Goal: Task Accomplishment & Management: Use online tool/utility

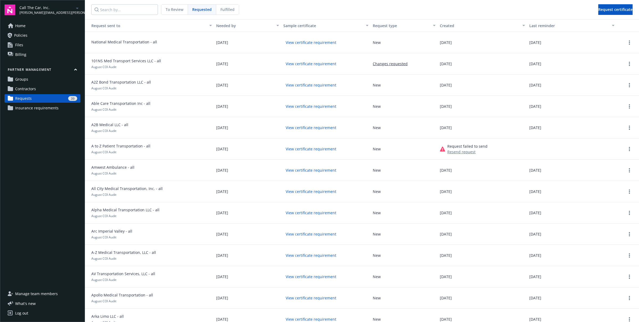
click at [405, 11] on nav "To Review Requested Fulfilled Request certificate" at bounding box center [362, 9] width 554 height 19
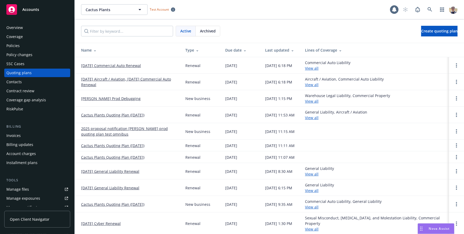
click at [217, 16] on div "Cactus Plants Cactus Plants Test Account 1" at bounding box center [270, 9] width 390 height 19
click at [431, 7] on link at bounding box center [430, 9] width 11 height 11
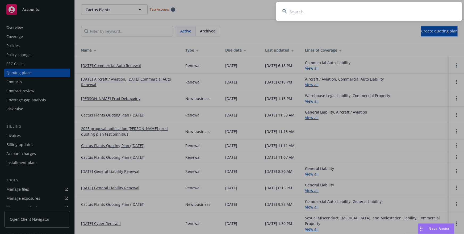
type input "w"
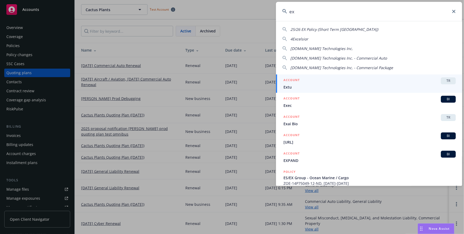
type input "e"
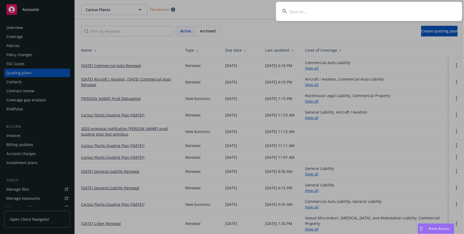
type input "e"
type input "w"
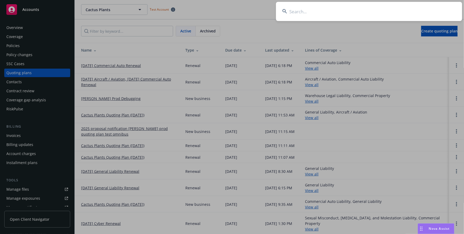
type input "w"
type input "docker"
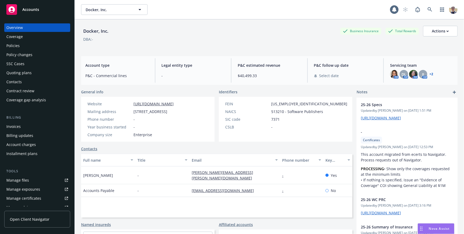
click at [25, 40] on div "Coverage" at bounding box center [37, 36] width 62 height 9
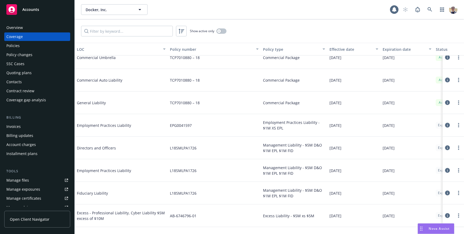
scroll to position [272, 0]
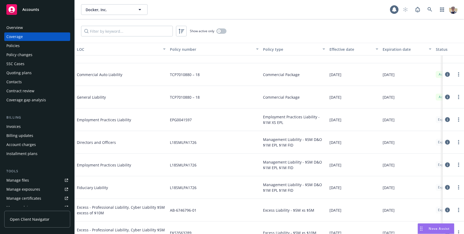
click at [150, 158] on div "Employment Practices Liability" at bounding box center [117, 165] width 80 height 16
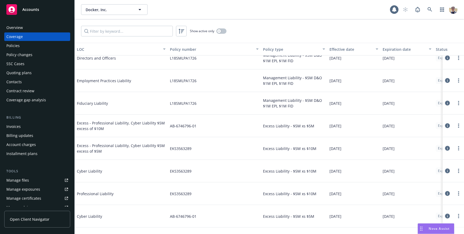
scroll to position [0, 0]
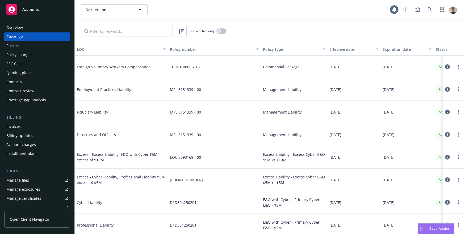
click at [447, 159] on icon at bounding box center [448, 157] width 5 height 5
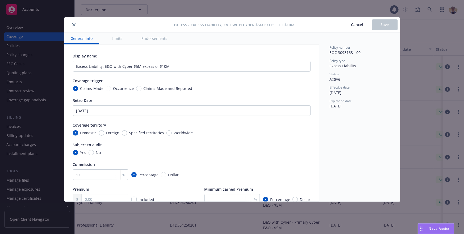
type textarea "x"
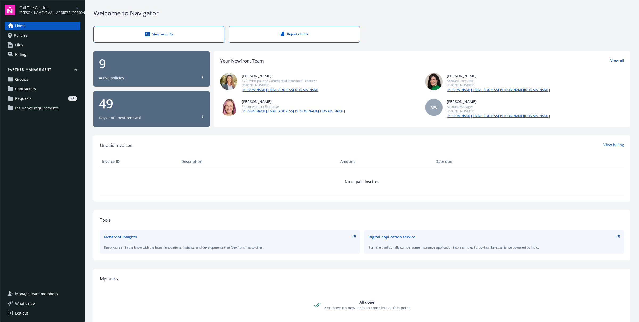
click at [31, 95] on span "Requests" at bounding box center [23, 98] width 17 height 9
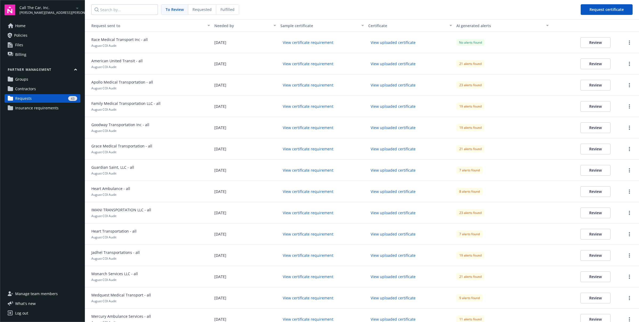
click at [228, 11] on span "Fulfilled" at bounding box center [227, 10] width 14 height 6
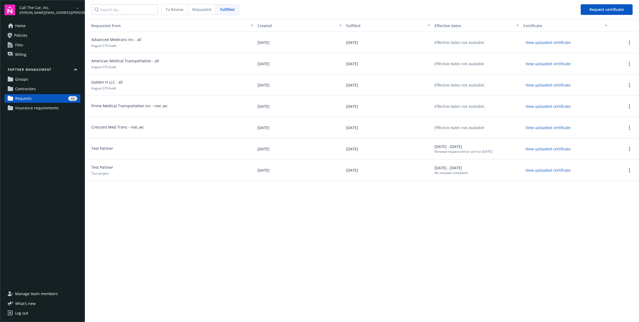
click at [627, 152] on button "button" at bounding box center [629, 149] width 6 height 6
click at [514, 209] on div "Requested from Created Fulfilled Effective dates Certificate Advanced Medtrans …" at bounding box center [362, 170] width 554 height 303
click at [629, 147] on circle "more" at bounding box center [629, 147] width 1 height 1
click at [199, 7] on span "Requested" at bounding box center [201, 10] width 19 height 6
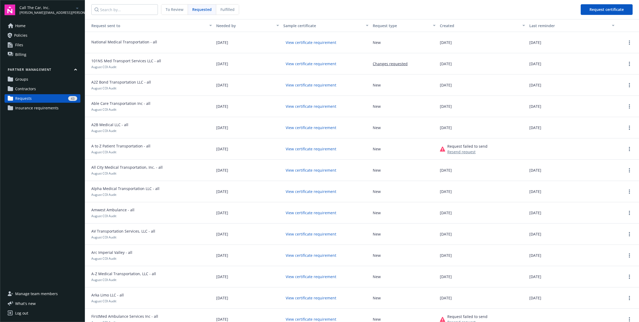
click at [219, 11] on div "Fulfilled" at bounding box center [227, 10] width 23 height 10
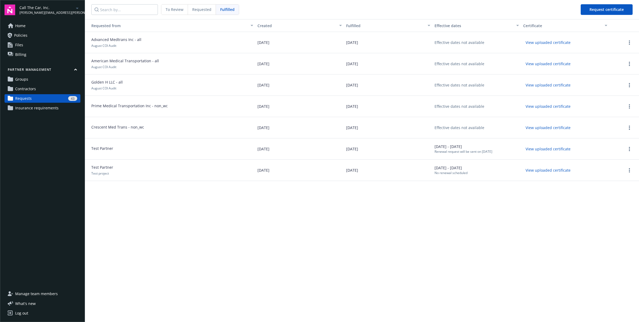
click at [26, 89] on span "Contractors" at bounding box center [25, 89] width 21 height 9
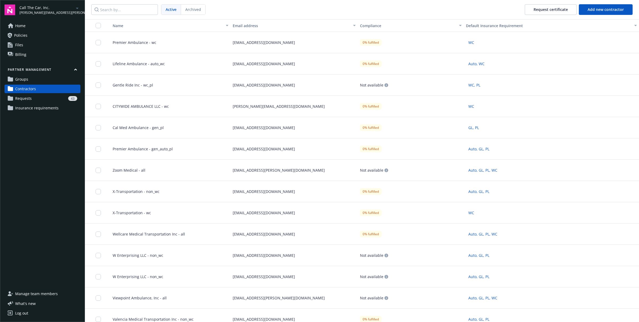
click at [197, 9] on span "Archived" at bounding box center [193, 10] width 16 height 6
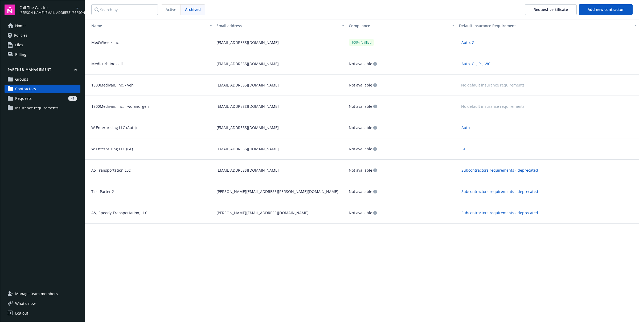
click at [42, 95] on link "Requests 43" at bounding box center [43, 98] width 76 height 9
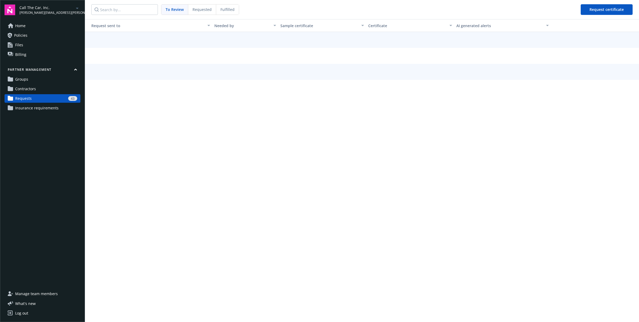
click at [225, 9] on span "Fulfilled" at bounding box center [227, 10] width 14 height 6
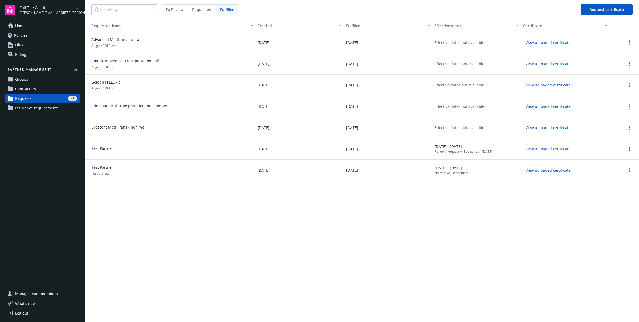
click at [43, 79] on link "Groups" at bounding box center [43, 79] width 76 height 9
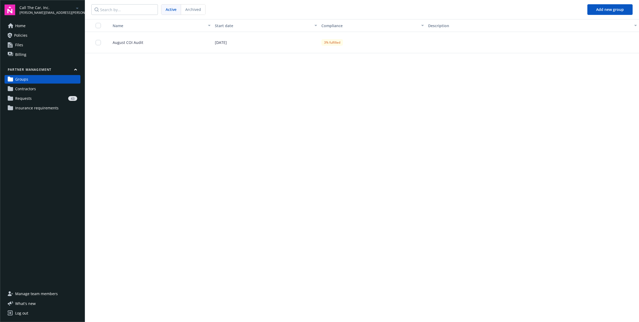
click at [192, 75] on div "Name Start date Compliance Description August COI Audit 08/01/2025 3% fulfilled" at bounding box center [362, 170] width 554 height 303
click at [187, 5] on div "Archived" at bounding box center [193, 10] width 24 height 10
click at [138, 61] on div "Test project" at bounding box center [140, 63] width 111 height 21
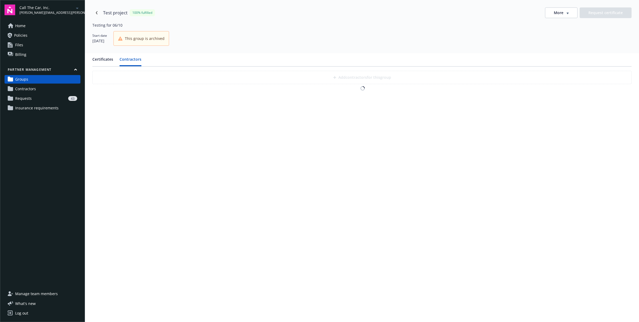
click at [135, 61] on button "Contractors" at bounding box center [131, 61] width 22 height 10
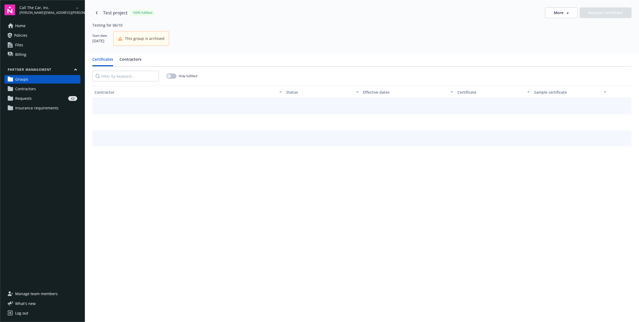
click at [106, 60] on button "Certificates" at bounding box center [102, 61] width 21 height 10
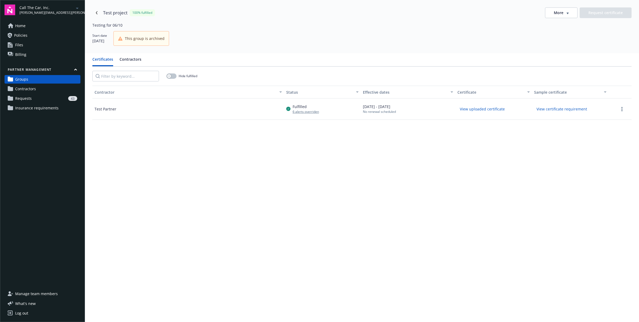
click at [186, 114] on div "Test Partner" at bounding box center [188, 108] width 192 height 21
click at [97, 14] on link "Navigate back" at bounding box center [96, 13] width 9 height 9
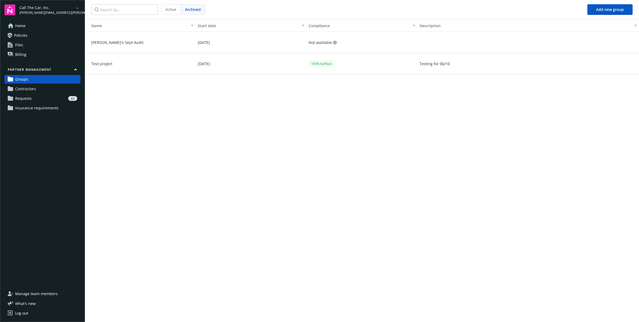
click at [169, 9] on span "Active" at bounding box center [171, 10] width 11 height 6
click at [47, 97] on div "43" at bounding box center [55, 98] width 43 height 5
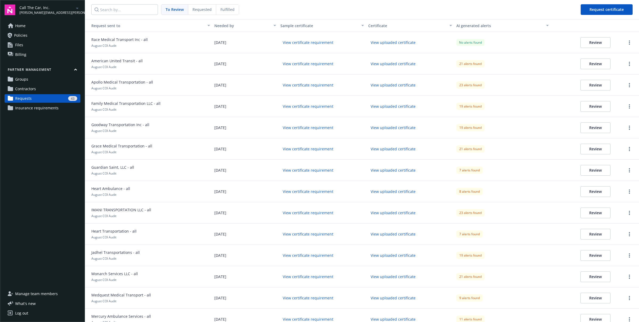
click at [205, 15] on nav "To Review Requested Fulfilled Request certificate" at bounding box center [362, 9] width 554 height 19
click at [202, 9] on span "Requested" at bounding box center [201, 10] width 19 height 6
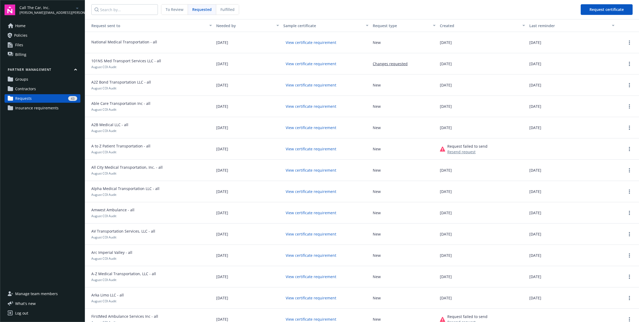
click at [226, 8] on span "Fulfilled" at bounding box center [227, 10] width 14 height 6
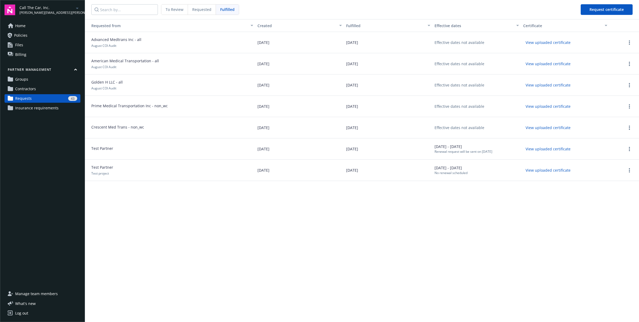
click at [35, 89] on span "Contractors" at bounding box center [25, 89] width 21 height 9
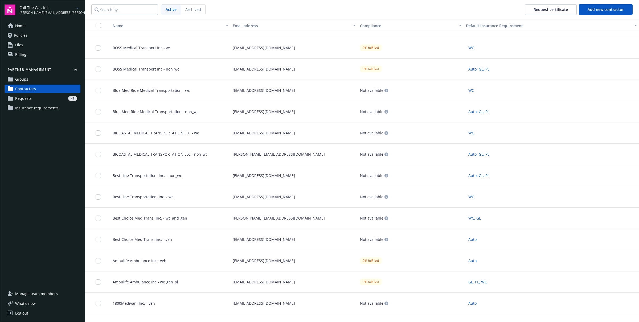
scroll to position [3477, 0]
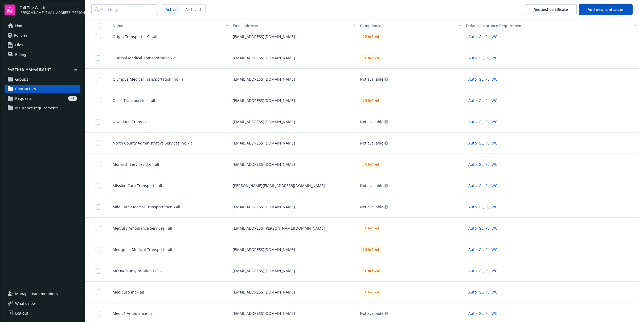
click at [41, 95] on link "Requests 43" at bounding box center [43, 98] width 76 height 9
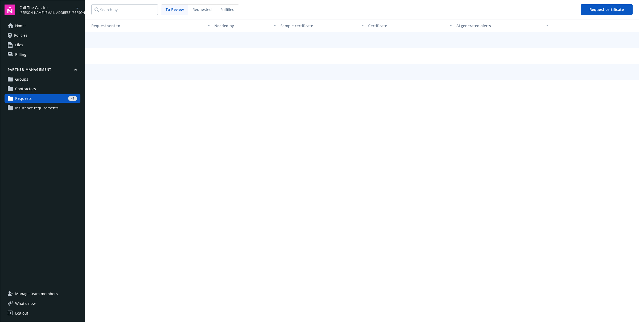
click at [204, 8] on span "Requested" at bounding box center [201, 10] width 19 height 6
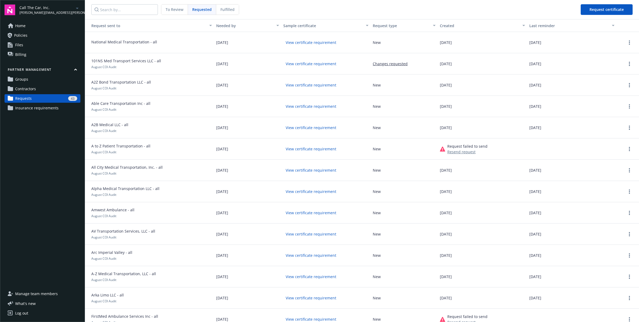
click at [183, 48] on div "National Medical Transportation - all" at bounding box center [149, 42] width 129 height 21
click at [40, 89] on link "Contractors" at bounding box center [43, 89] width 76 height 9
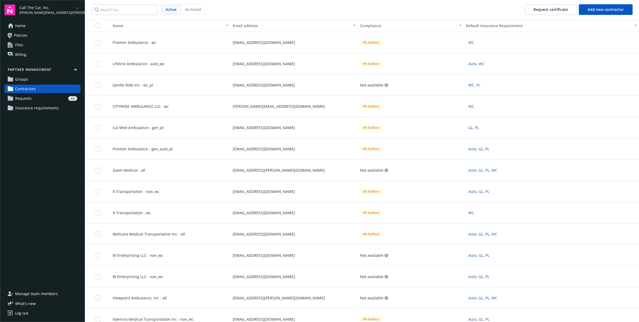
click at [38, 96] on div "43" at bounding box center [55, 98] width 43 height 5
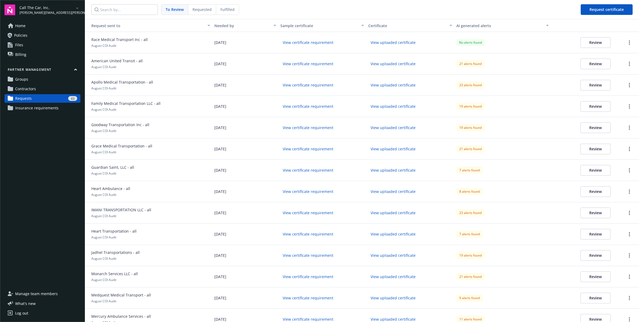
click at [545, 42] on div "No alerts found" at bounding box center [502, 42] width 97 height 21
click at [540, 47] on div "No alerts found" at bounding box center [502, 42] width 97 height 21
click at [47, 88] on link "Contractors" at bounding box center [43, 89] width 76 height 9
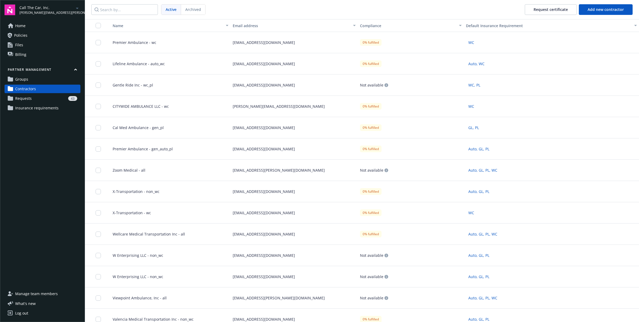
click at [39, 98] on div "43" at bounding box center [55, 98] width 43 height 5
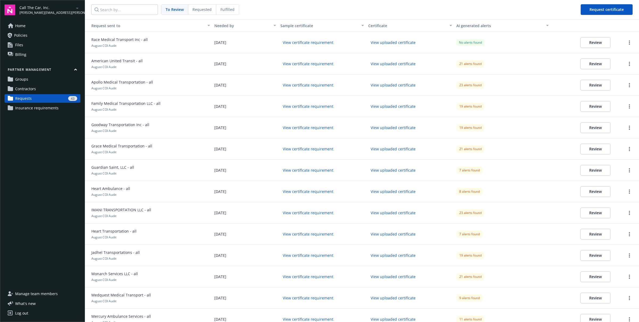
click at [160, 40] on div "Race Medical Transport Inc - all August COI Audit" at bounding box center [148, 42] width 127 height 21
click at [250, 47] on div "[DATE]" at bounding box center [245, 42] width 66 height 21
click at [192, 12] on div "Requested" at bounding box center [202, 10] width 28 height 10
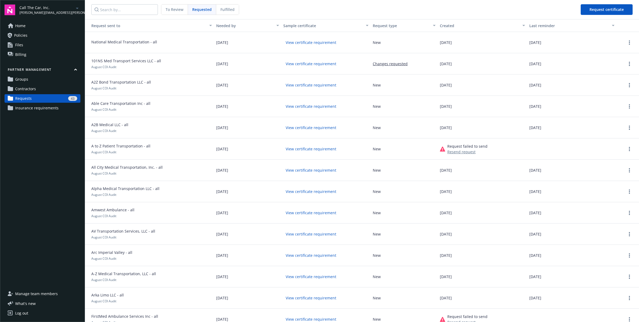
click at [228, 11] on span "Fulfilled" at bounding box center [227, 10] width 14 height 6
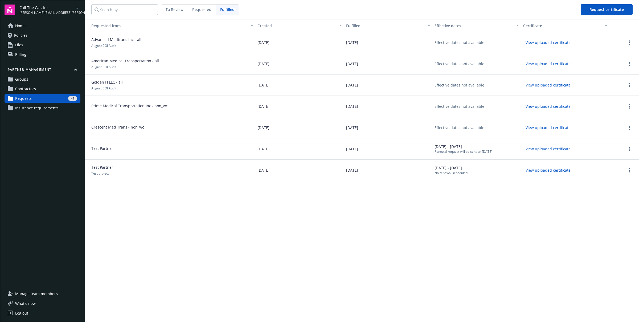
drag, startPoint x: 89, startPoint y: 28, endPoint x: 327, endPoint y: 94, distance: 246.4
click at [325, 95] on div "Requested from Created Fulfilled Effective dates Certificate Advanced Medtrans …" at bounding box center [362, 170] width 554 height 303
click at [169, 9] on span "To Review" at bounding box center [175, 10] width 18 height 6
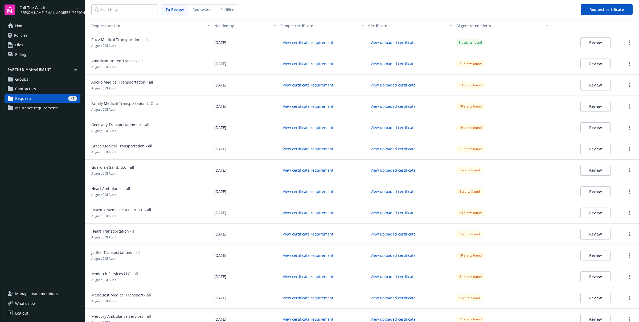
click at [53, 88] on link "Contractors" at bounding box center [43, 89] width 76 height 9
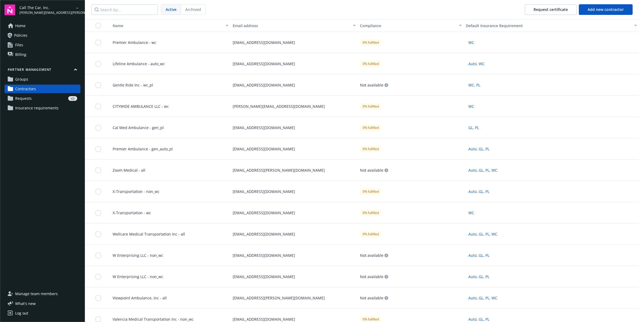
click at [409, 10] on nav "Active Archived Request certificate Add new contractor" at bounding box center [362, 9] width 554 height 19
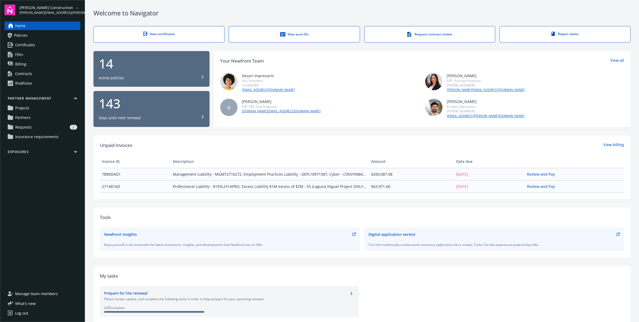
click at [48, 129] on div "2" at bounding box center [55, 127] width 43 height 5
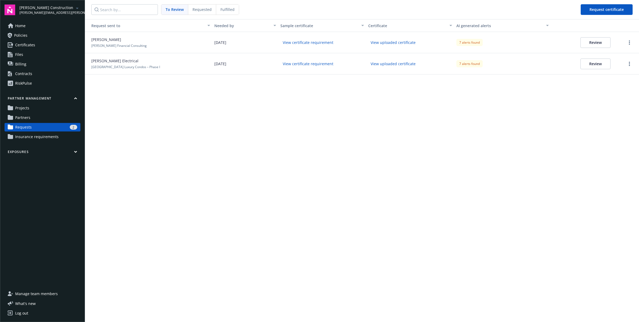
click at [583, 46] on button "Review" at bounding box center [595, 42] width 30 height 11
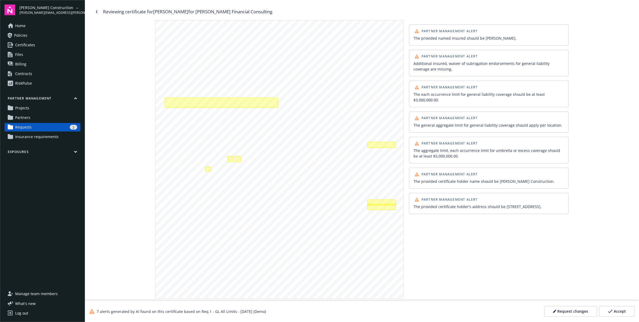
click at [425, 261] on div "Partner Management Alert The provided named insured should be Ignacio Antonelli…" at bounding box center [489, 159] width 160 height 278
click at [570, 308] on button "Request changes" at bounding box center [570, 311] width 53 height 11
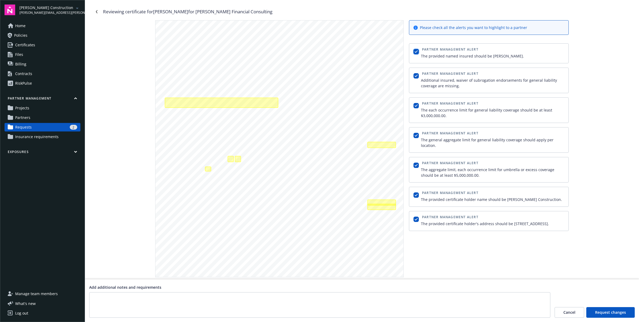
click at [416, 50] on input "checkbox" at bounding box center [415, 51] width 5 height 5
checkbox input "false"
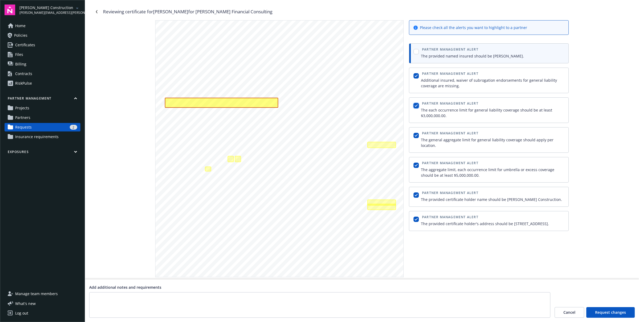
click at [418, 104] on input "checkbox" at bounding box center [415, 105] width 5 height 5
checkbox input "false"
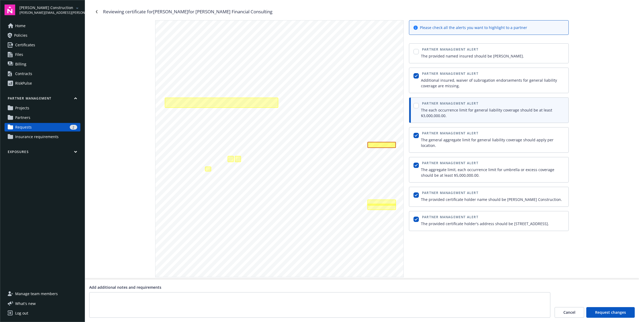
click at [562, 313] on button "Cancel" at bounding box center [569, 312] width 30 height 11
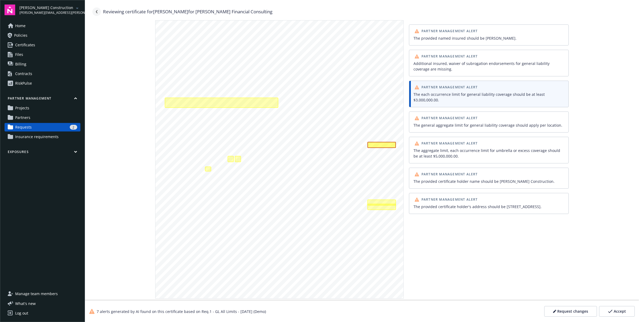
click at [97, 12] on icon "Navigate back" at bounding box center [96, 11] width 3 height 3
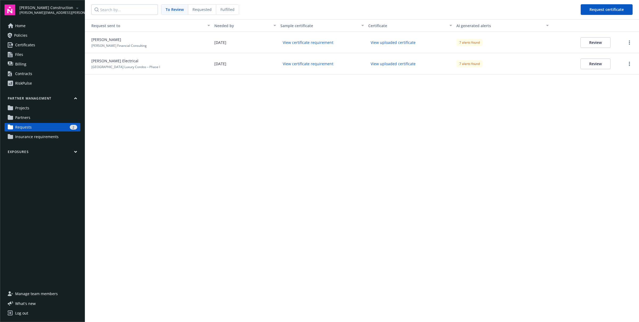
click at [220, 12] on div "Fulfilled" at bounding box center [227, 10] width 23 height 10
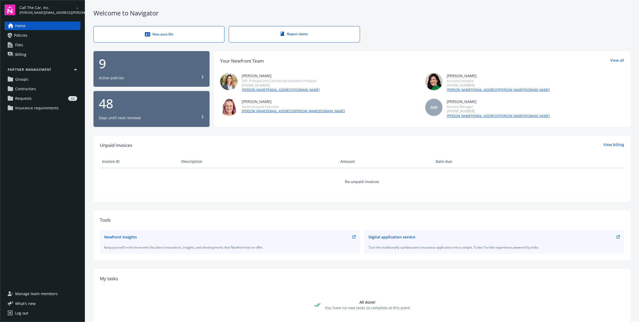
click at [28, 88] on span "Contractors" at bounding box center [25, 89] width 21 height 9
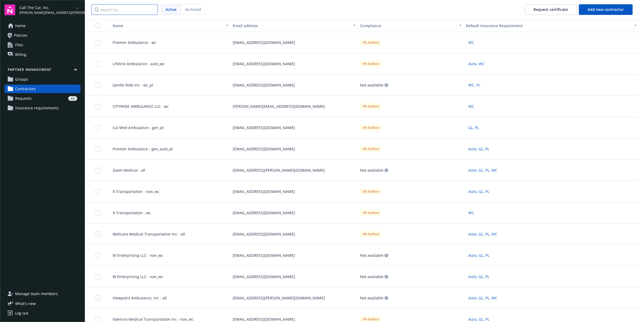
click at [133, 14] on input "Search by..." at bounding box center [124, 9] width 67 height 11
paste input "Amwest Ambulance"
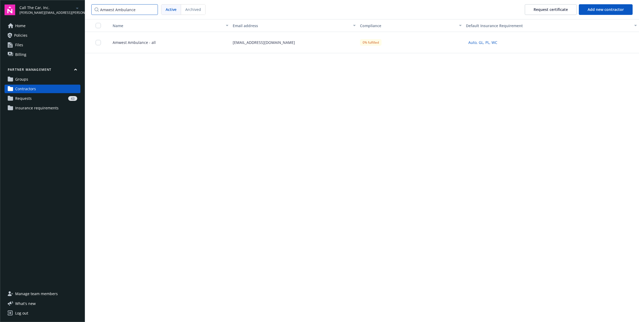
type input "Amwest Ambulance"
click at [159, 44] on div "Amwest Ambulance - all" at bounding box center [168, 42] width 124 height 21
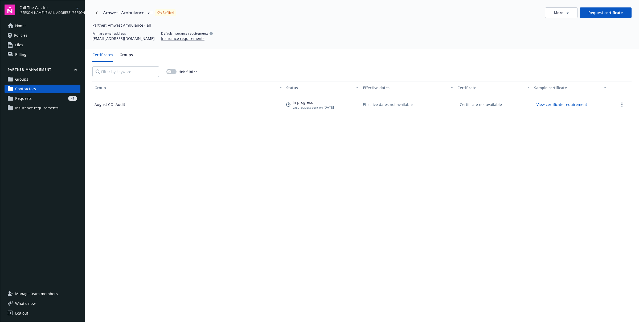
click at [107, 39] on div "walnutcreekams@heffins.com" at bounding box center [123, 39] width 62 height 6
drag, startPoint x: 107, startPoint y: 39, endPoint x: 139, endPoint y: 38, distance: 32.2
click at [139, 38] on div "walnutcreekams@heffins.com" at bounding box center [123, 39] width 62 height 6
copy div "walnutcreekams@heffins.com"
click at [98, 15] on link "Navigate back" at bounding box center [96, 13] width 9 height 9
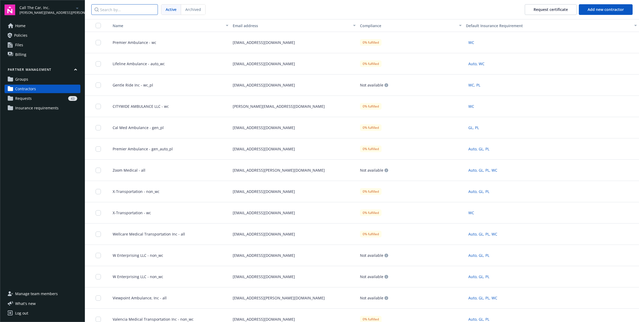
click at [107, 13] on input "Search by..." at bounding box center [124, 9] width 67 height 11
paste input "First Rescue Ambulance"
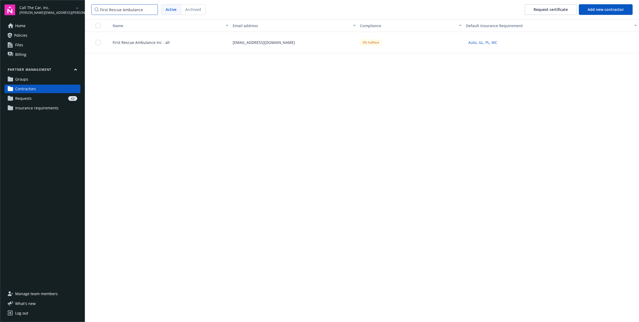
type input "First Rescue Ambulance"
click at [179, 47] on div "First Rescue Ambulance Inc - all" at bounding box center [168, 42] width 124 height 21
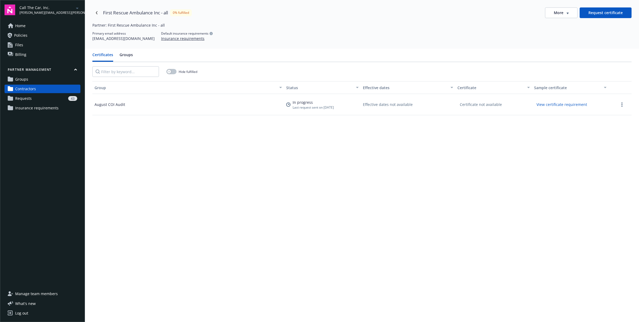
click at [109, 38] on div "walnutcreekams@heffins.com" at bounding box center [123, 39] width 62 height 6
drag, startPoint x: 109, startPoint y: 38, endPoint x: 140, endPoint y: 39, distance: 30.9
click at [140, 39] on div "walnutcreekams@heffins.com" at bounding box center [123, 39] width 62 height 6
click at [97, 12] on icon "Navigate back" at bounding box center [97, 12] width 2 height 3
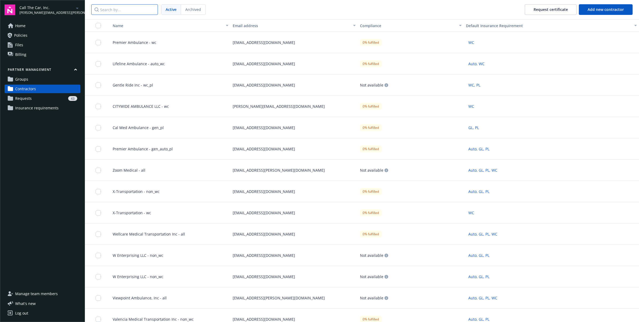
click at [121, 13] on input "Search by..." at bounding box center [124, 9] width 67 height 11
paste input "Care Ride 909 LLC"
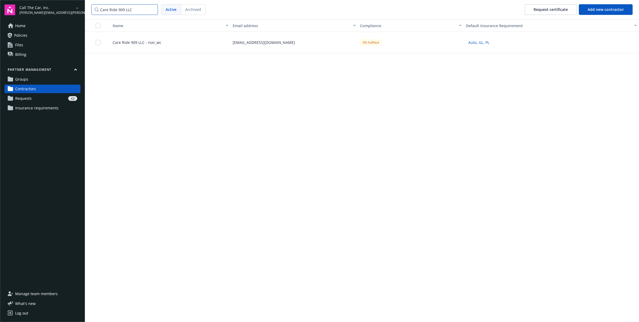
type input "Care Ride 909 LLC"
click at [147, 41] on span "Care Ride 909 LLC - non_wc" at bounding box center [134, 43] width 53 height 6
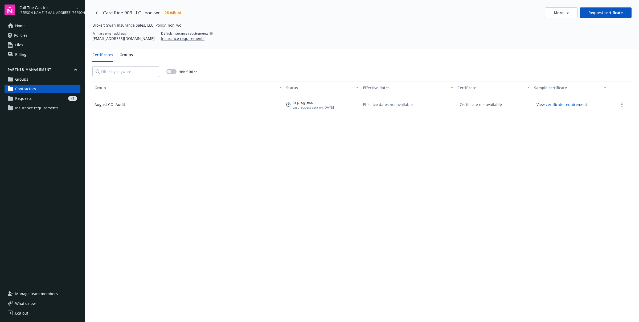
click at [254, 107] on div "August COI Audit" at bounding box center [188, 104] width 192 height 21
click at [105, 104] on div "August COI Audit" at bounding box center [109, 105] width 31 height 6
click at [486, 106] on div "Certificate not available" at bounding box center [480, 104] width 47 height 8
click at [620, 106] on link "more" at bounding box center [622, 104] width 6 height 6
click at [522, 146] on div "Group Status Effective dates Certificate Sample certificate August COI Audit In…" at bounding box center [361, 232] width 539 height 303
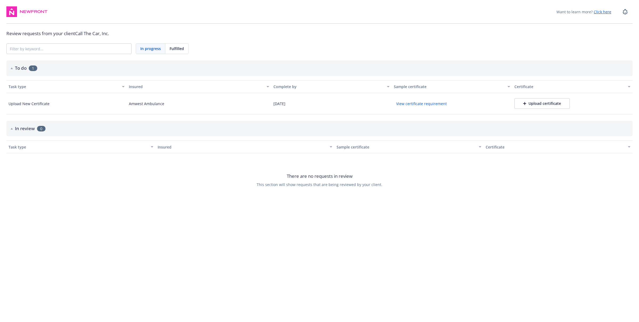
click at [541, 103] on div "Upload certificate" at bounding box center [542, 103] width 38 height 5
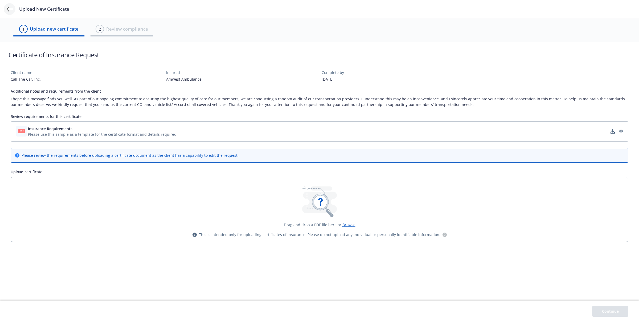
click at [9, 7] on icon at bounding box center [9, 9] width 6 height 6
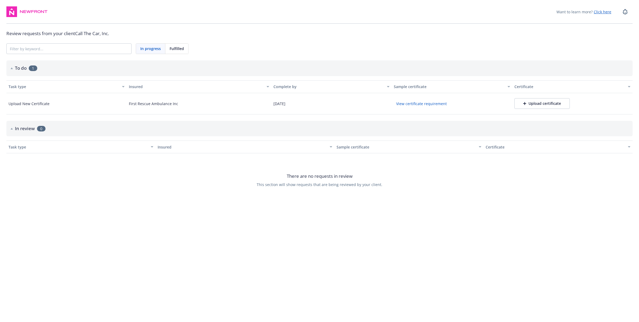
click at [545, 106] on div "Upload certificate" at bounding box center [542, 103] width 38 height 5
click at [534, 103] on div "Upload certificate" at bounding box center [542, 103] width 38 height 5
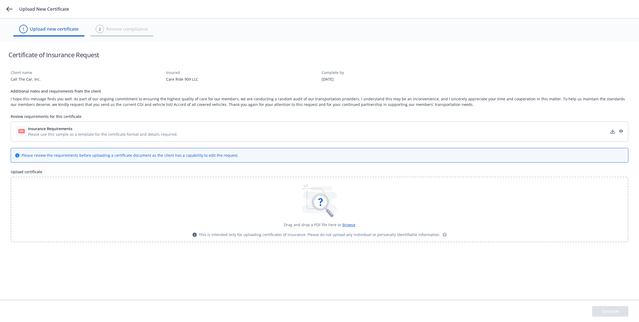
click at [344, 224] on span "Browse" at bounding box center [348, 224] width 13 height 5
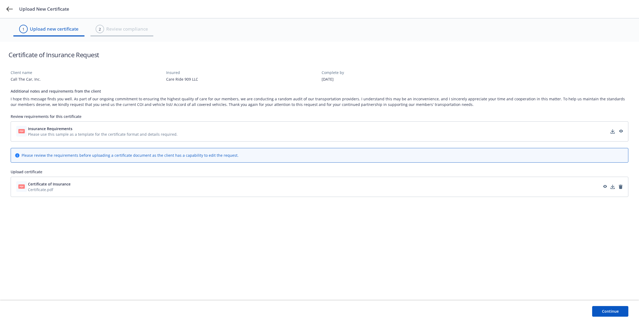
click at [605, 312] on button "Continue" at bounding box center [610, 311] width 36 height 11
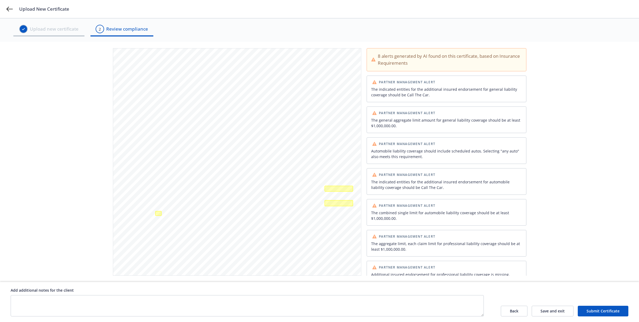
click at [596, 310] on button "Submit Certificate" at bounding box center [603, 311] width 51 height 11
